Goal: Navigation & Orientation: Find specific page/section

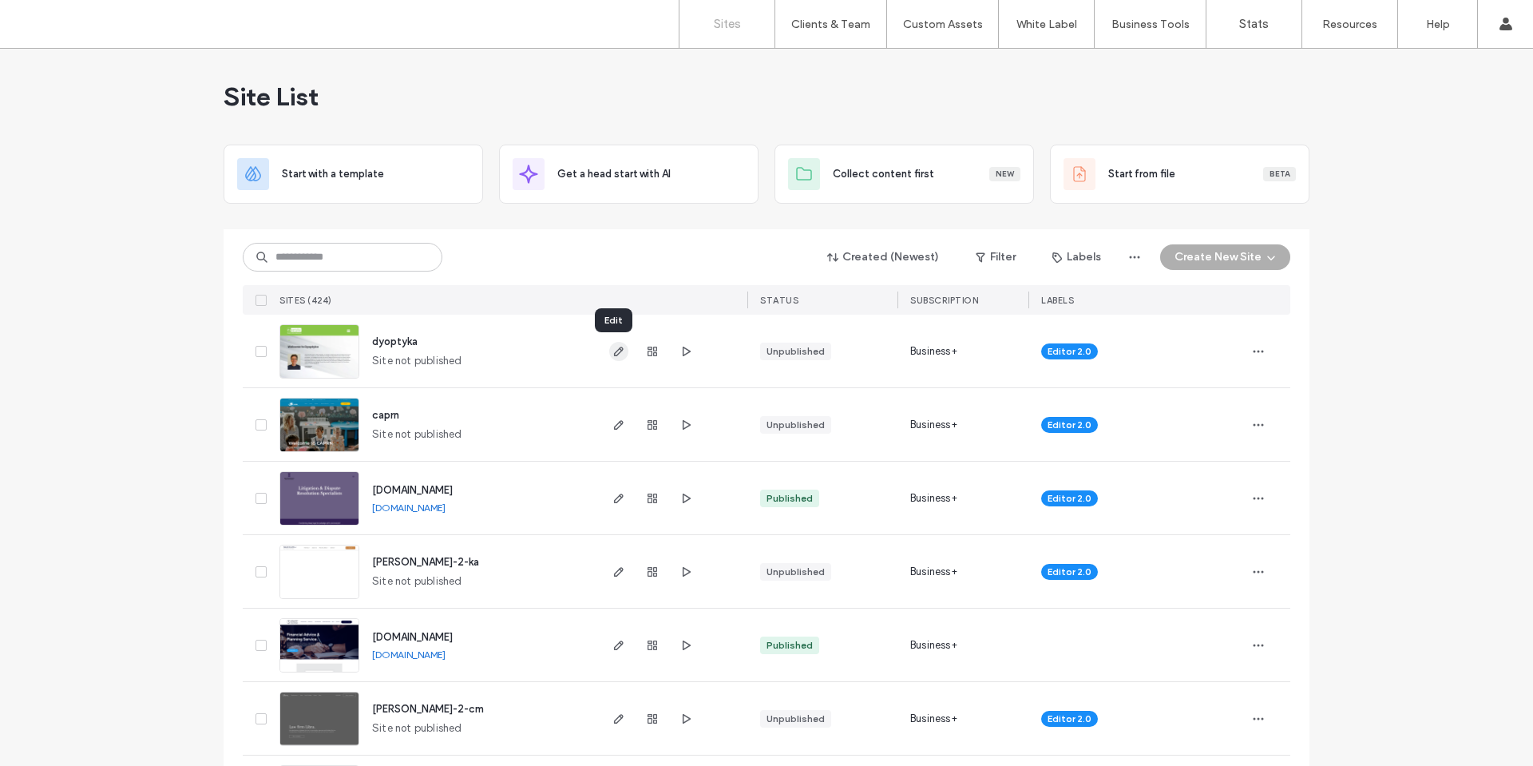
click at [612, 349] on icon "button" at bounding box center [618, 351] width 13 height 13
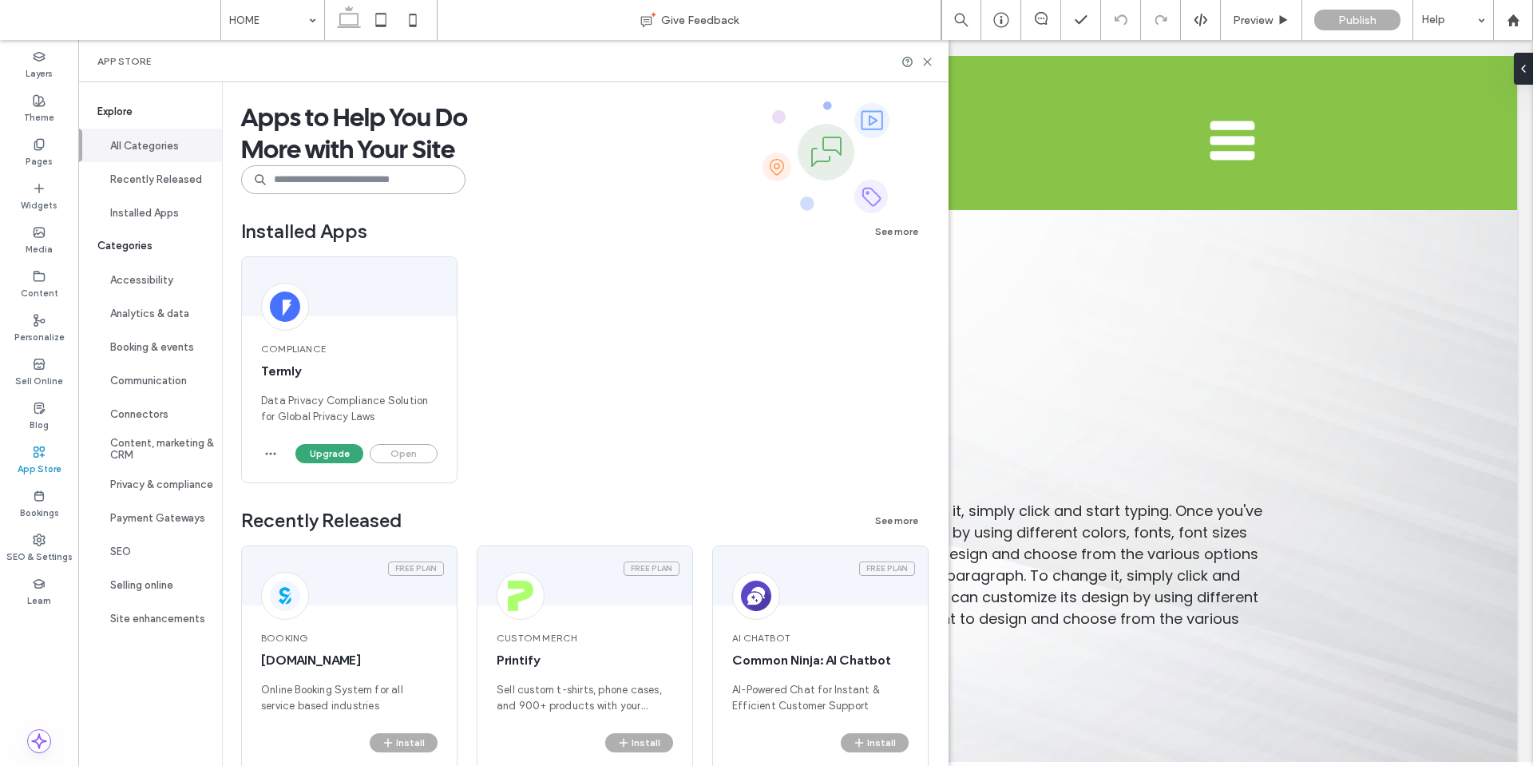
click at [328, 173] on input at bounding box center [353, 179] width 224 height 29
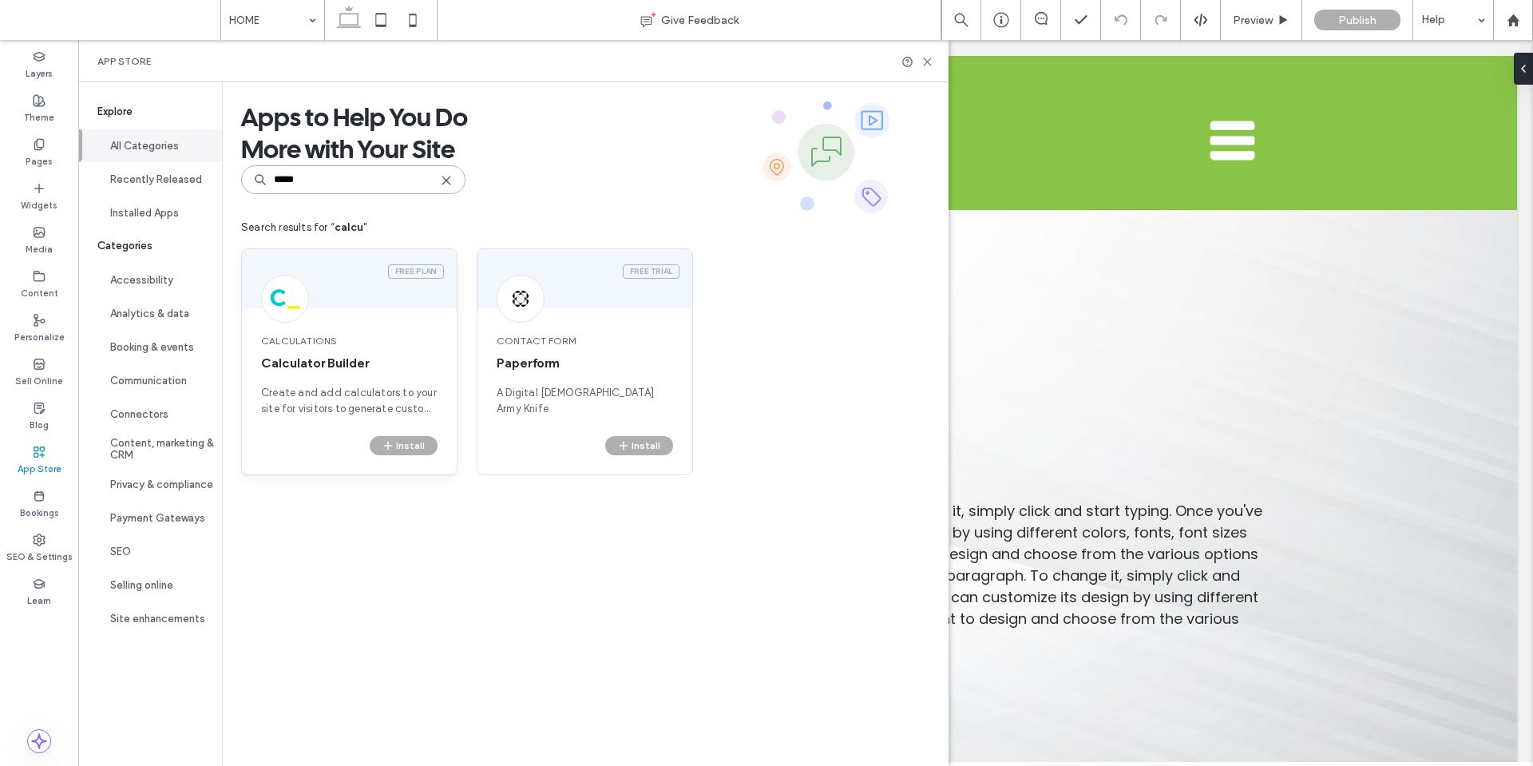
type input "*****"
click at [335, 383] on div "Calculations Calculator Builder Create and add calculators to your site for vis…" at bounding box center [349, 375] width 215 height 121
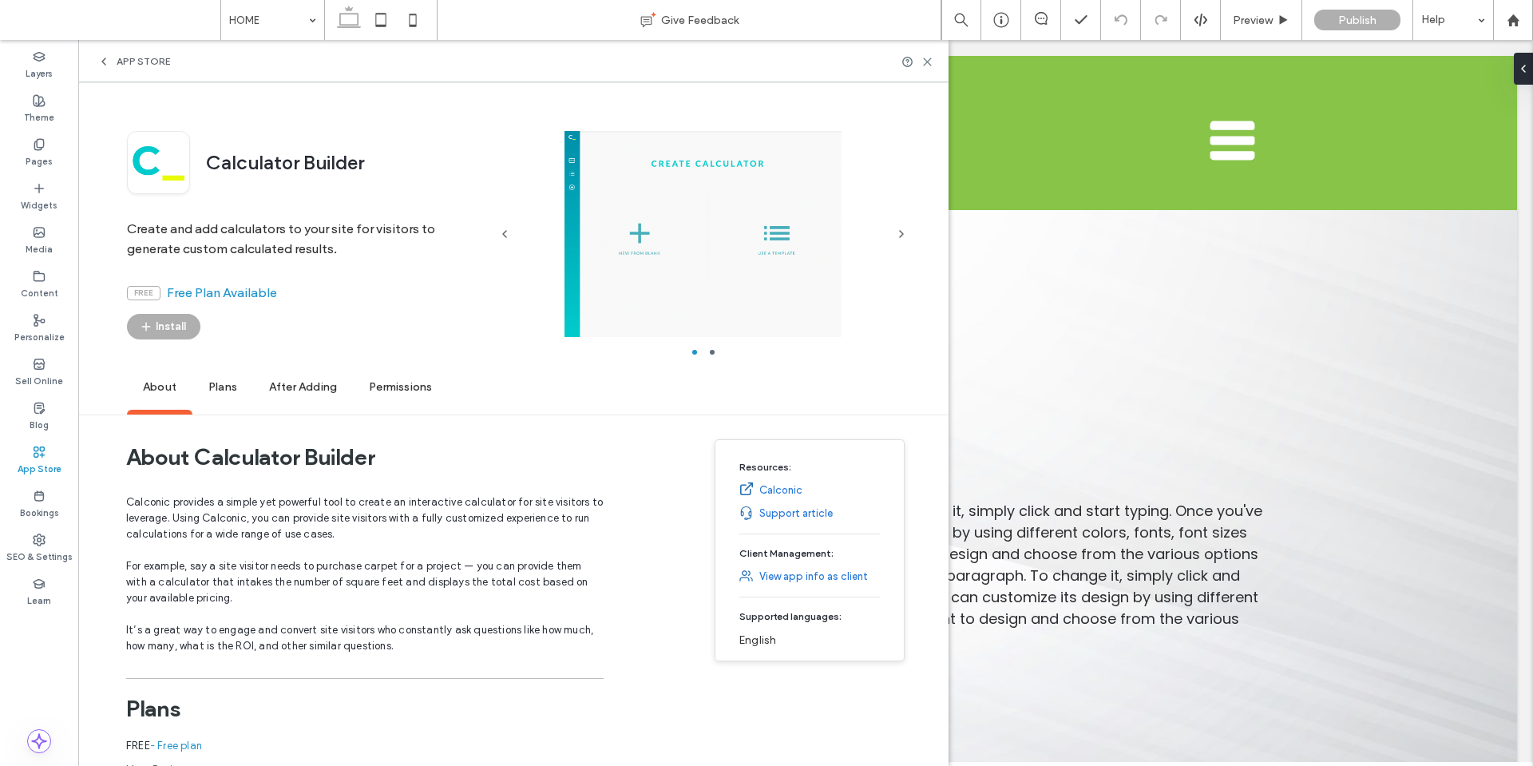
click at [216, 394] on span "Plans" at bounding box center [222, 388] width 61 height 44
click at [933, 57] on icon at bounding box center [927, 62] width 12 height 12
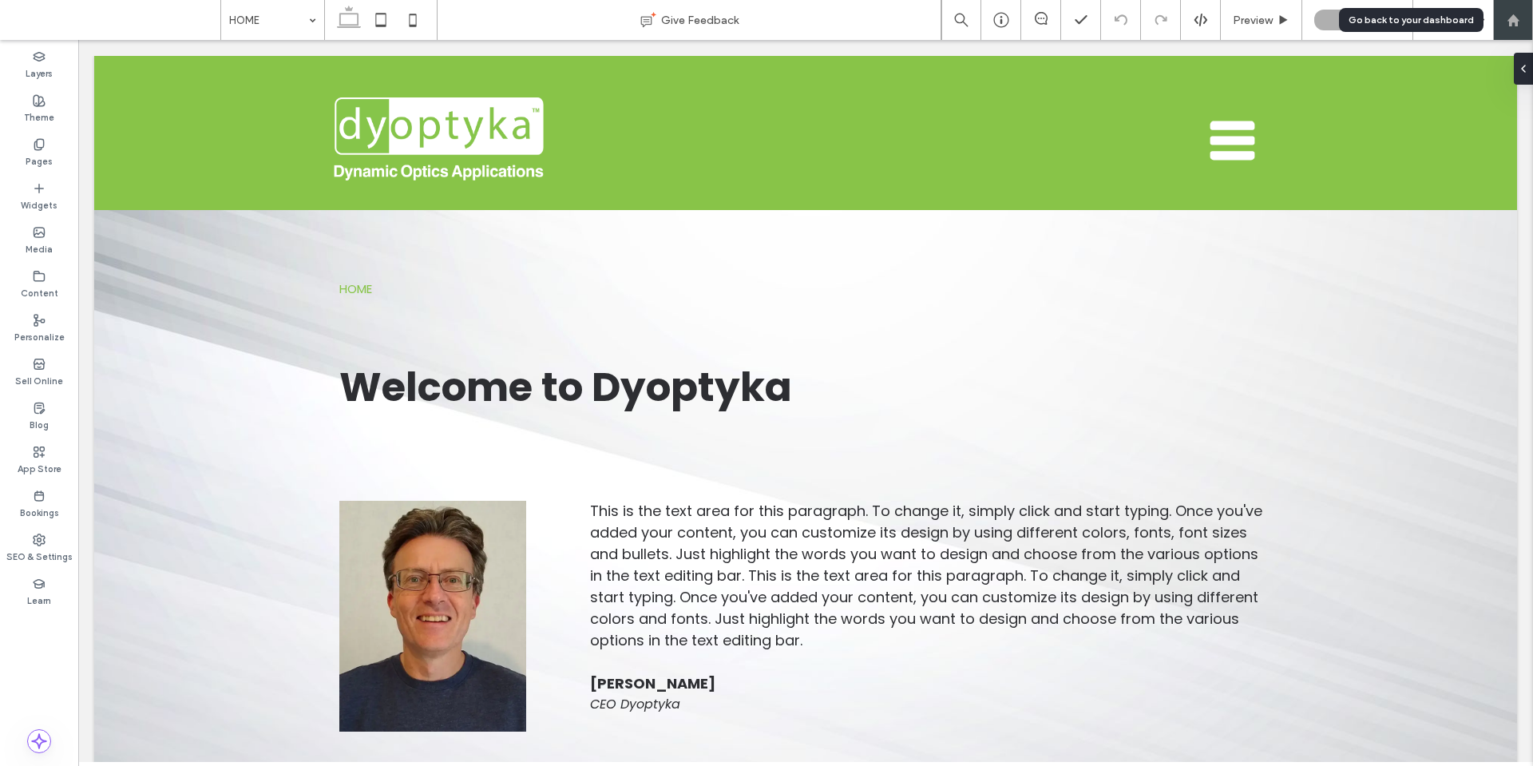
drag, startPoint x: 1345, startPoint y: 78, endPoint x: 1508, endPoint y: 19, distance: 174.0
click at [1508, 19] on use at bounding box center [1513, 20] width 12 height 12
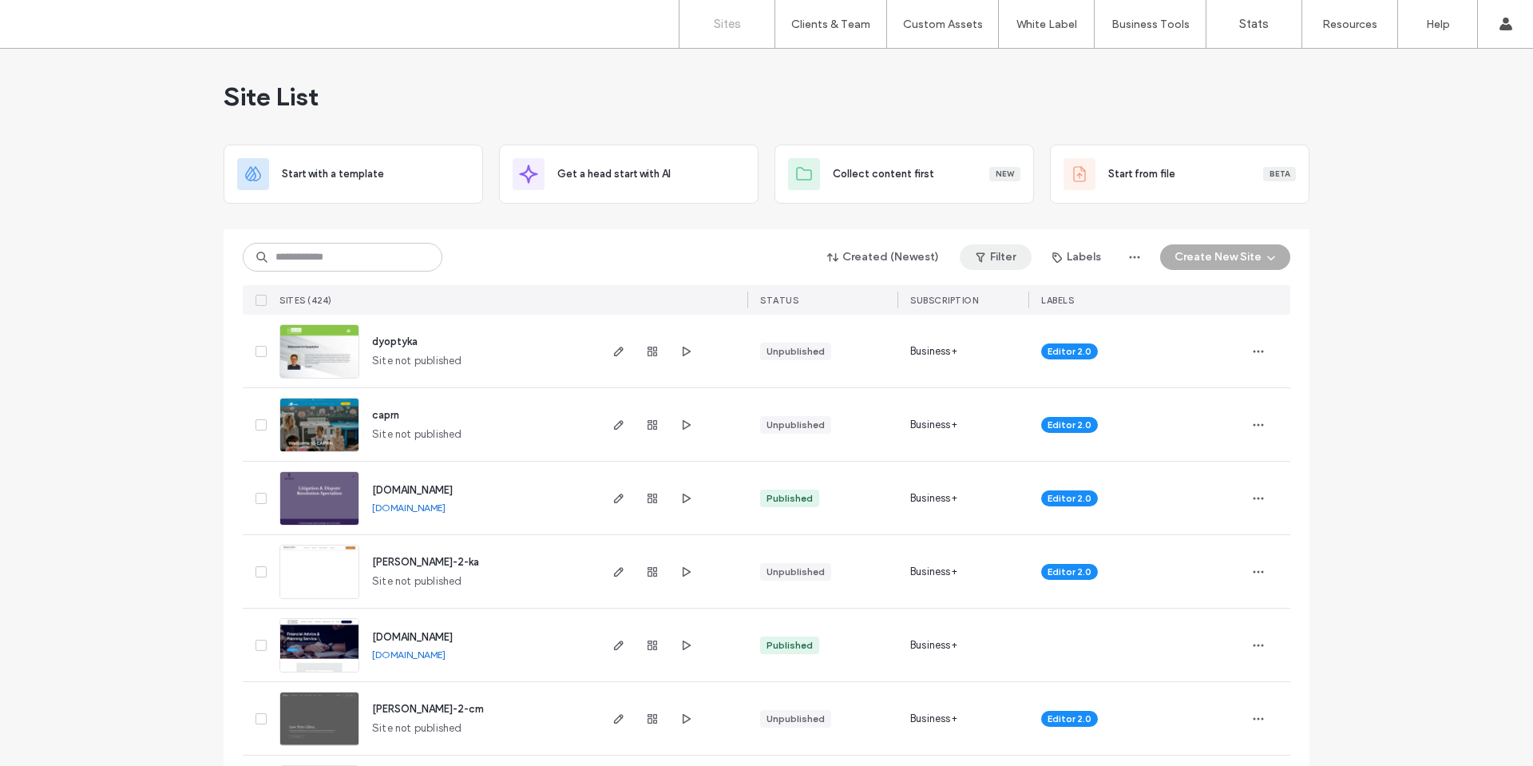
click at [1001, 256] on button "Filter" at bounding box center [996, 257] width 72 height 26
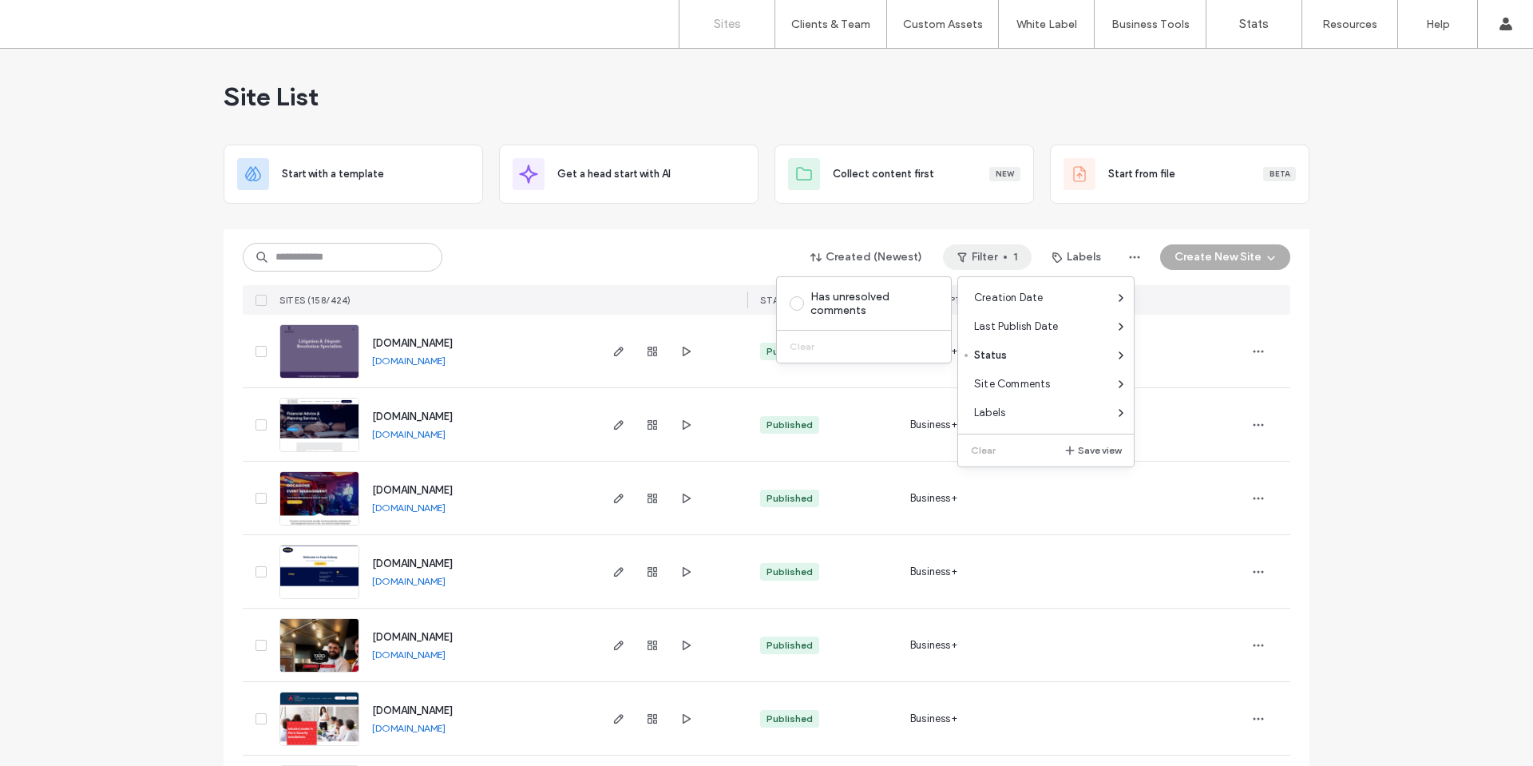
click at [751, 252] on div "Created (Newest) Filter 1 Labels Create New Site" at bounding box center [767, 257] width 1048 height 30
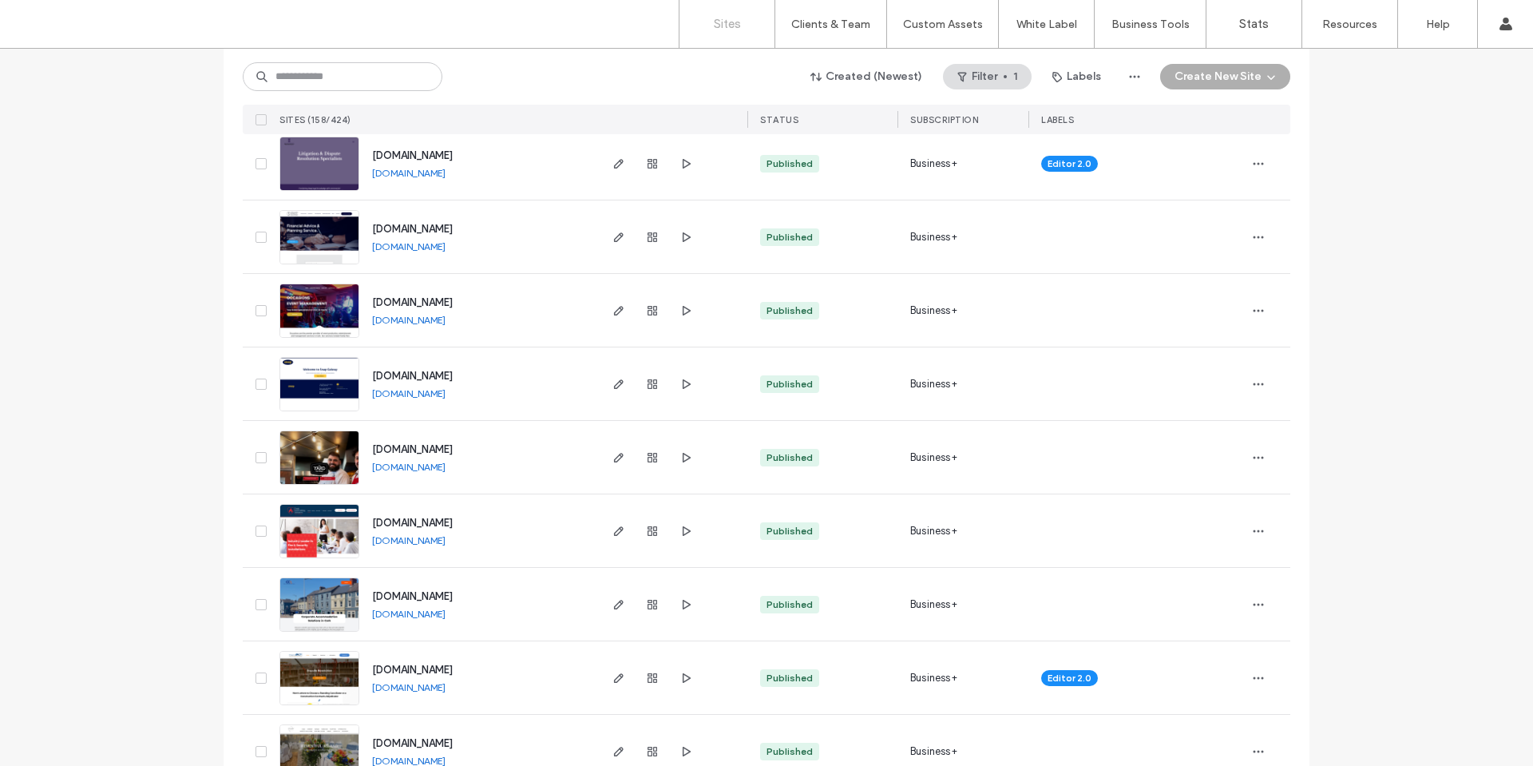
scroll to position [160, 0]
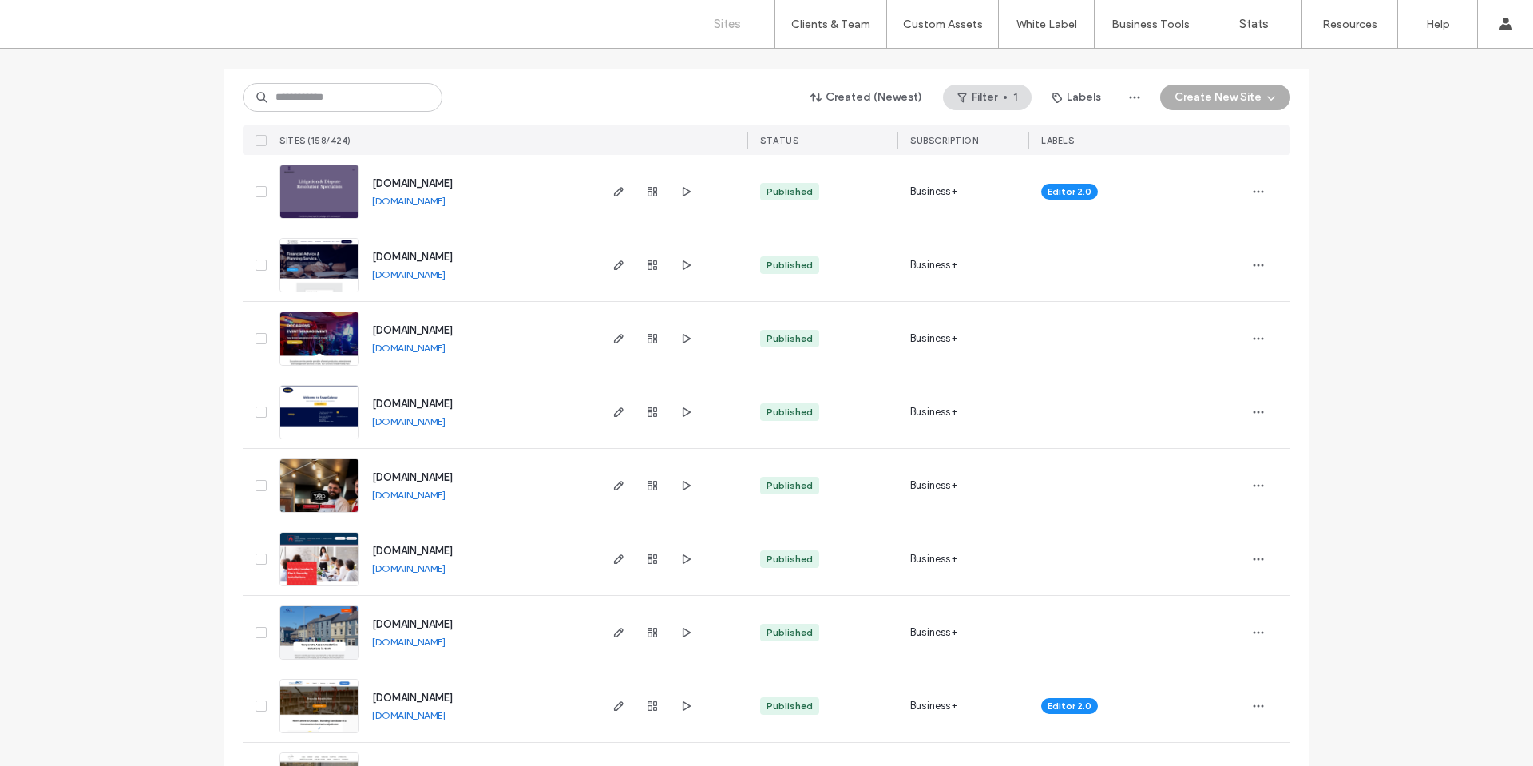
click at [419, 567] on link "[DOMAIN_NAME]" at bounding box center [408, 568] width 73 height 12
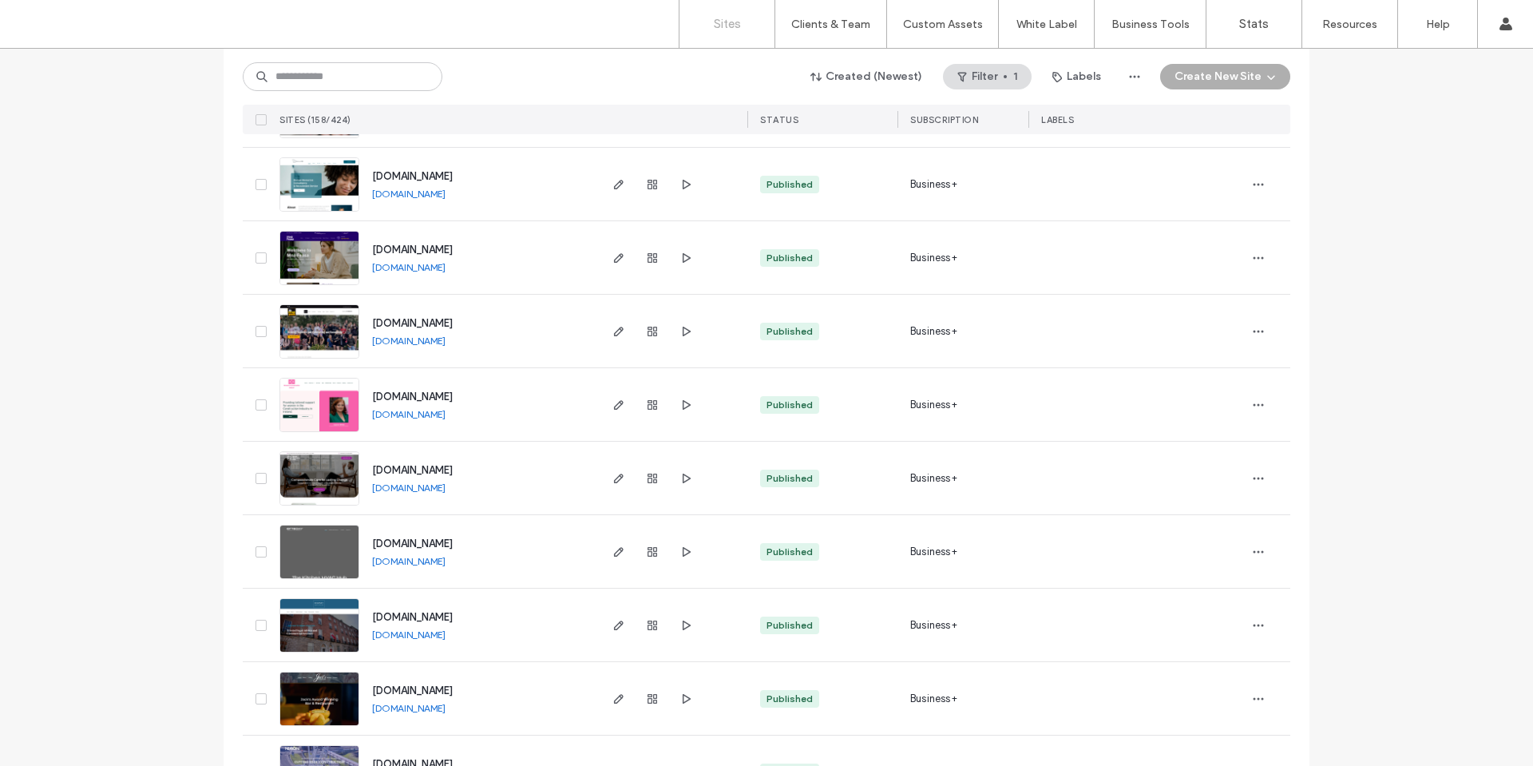
scroll to position [2156, 0]
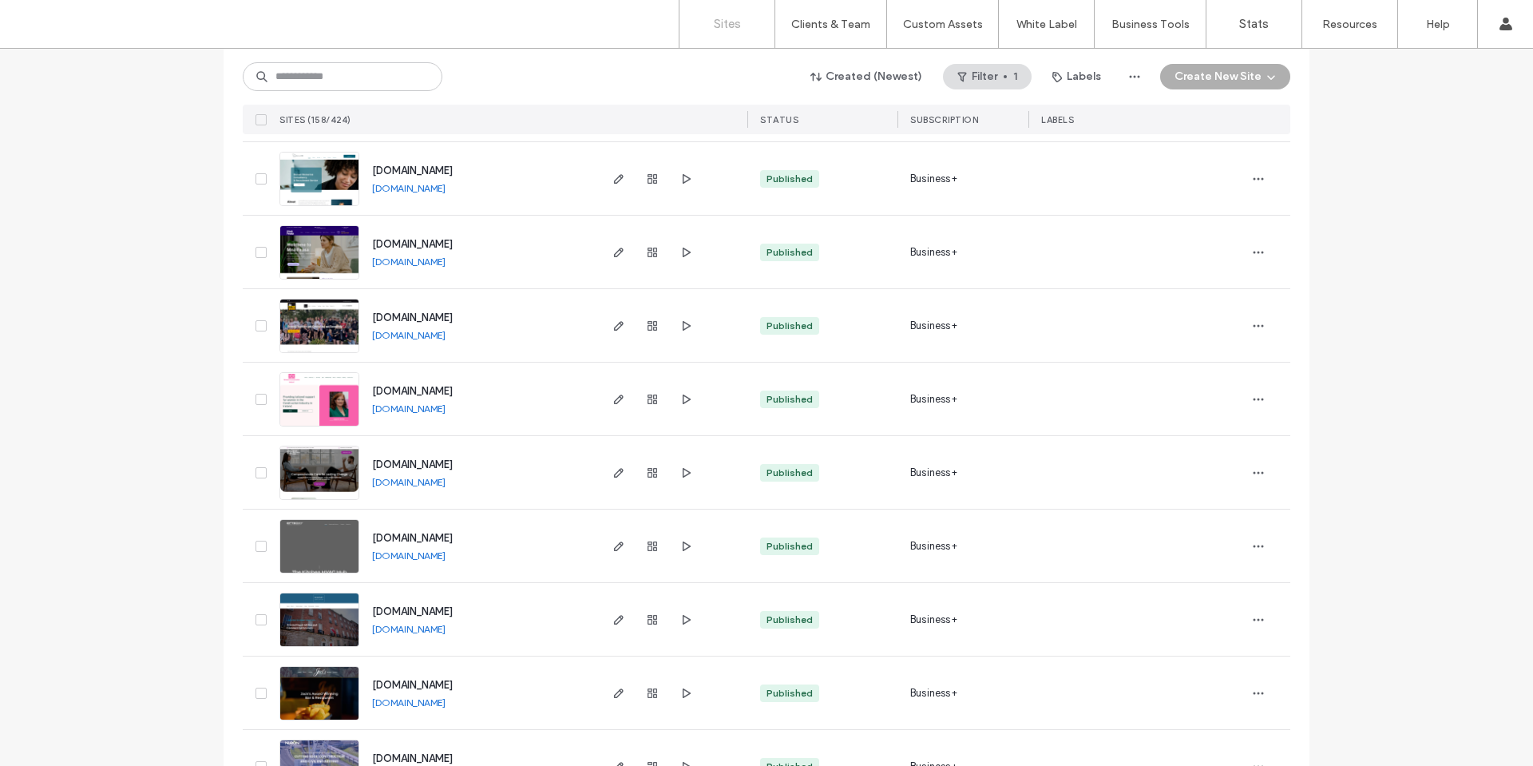
click at [407, 555] on link "[DOMAIN_NAME]" at bounding box center [408, 555] width 73 height 12
click at [375, 77] on input at bounding box center [343, 76] width 200 height 29
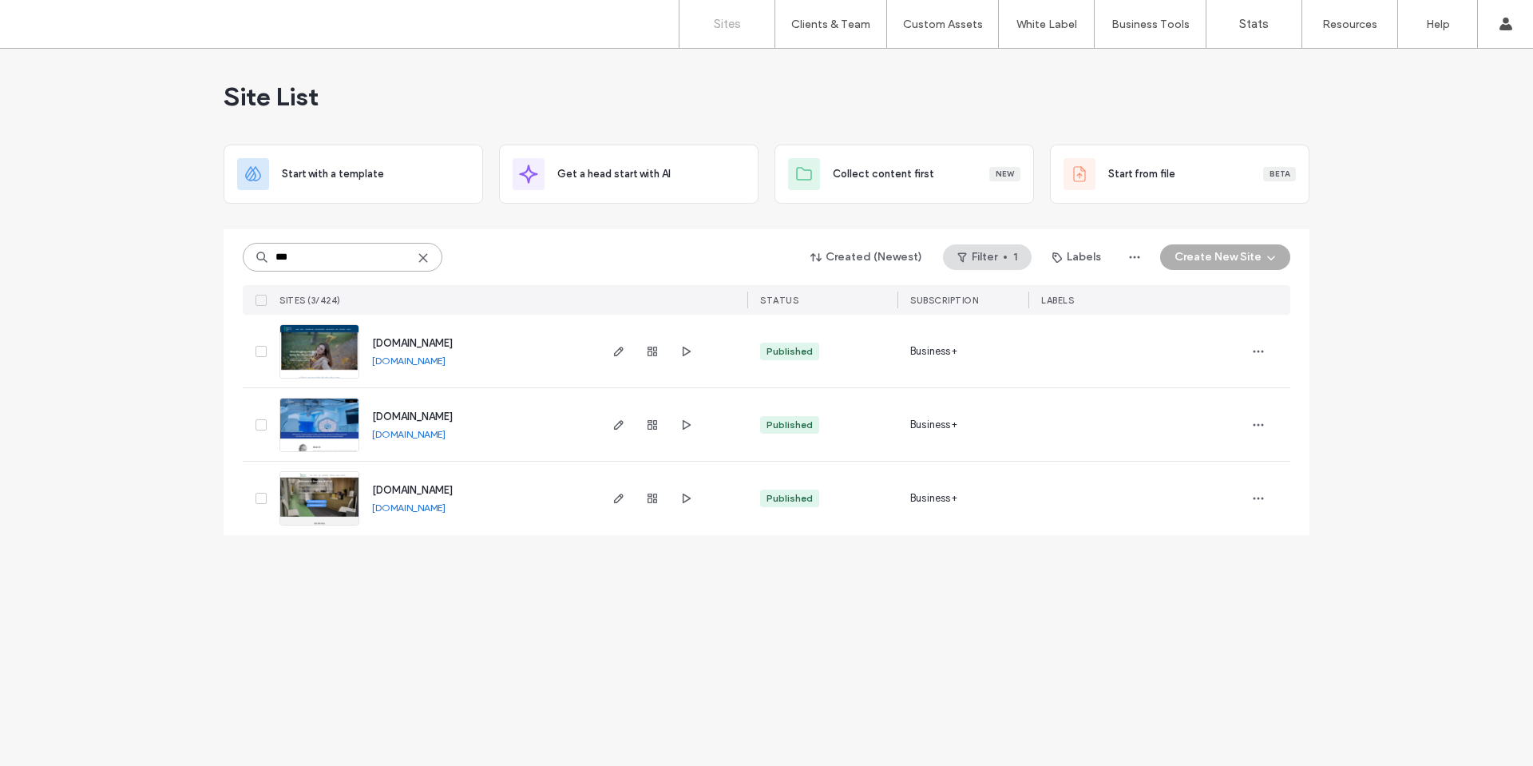
scroll to position [0, 0]
click at [446, 363] on link "[DOMAIN_NAME]" at bounding box center [408, 361] width 73 height 12
click at [435, 436] on link "[DOMAIN_NAME]" at bounding box center [408, 434] width 73 height 12
click at [439, 509] on link "[DOMAIN_NAME]" at bounding box center [408, 507] width 73 height 12
drag, startPoint x: 322, startPoint y: 252, endPoint x: 161, endPoint y: 259, distance: 161.5
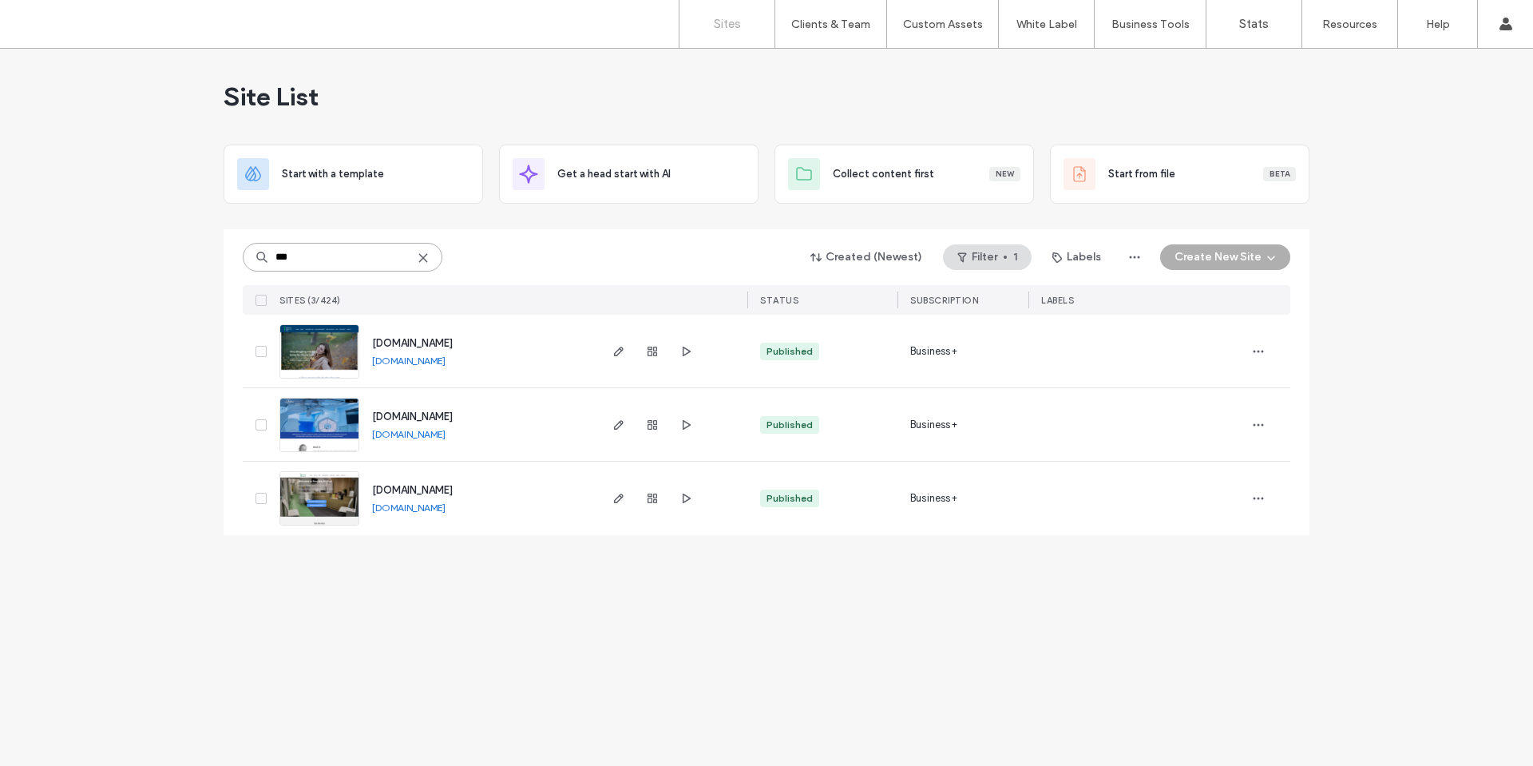
click at [165, 260] on div "Site List Start with a template Get a head start with AI Collect content first …" at bounding box center [766, 407] width 1533 height 717
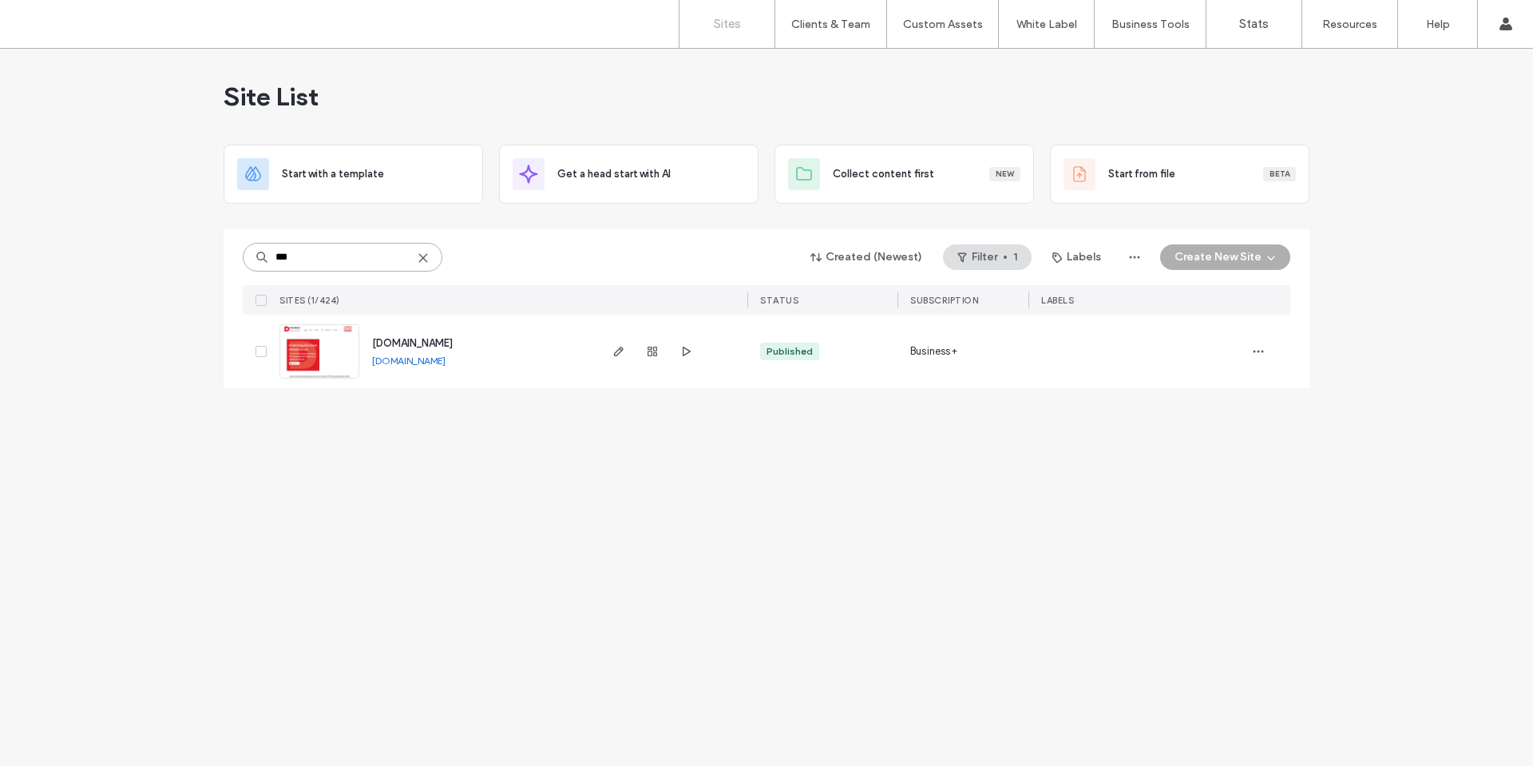
type input "***"
click at [446, 357] on link "[DOMAIN_NAME]" at bounding box center [408, 361] width 73 height 12
